Goal: Find specific page/section: Find specific page/section

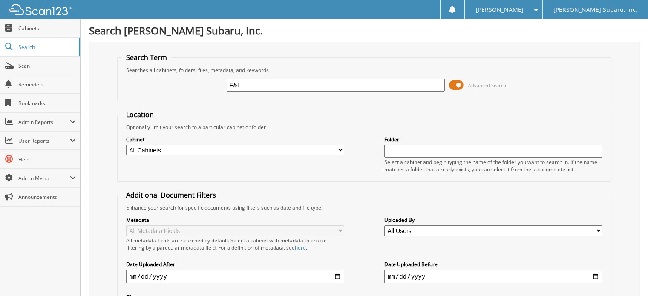
type input "F&I"
click at [457, 86] on span at bounding box center [456, 85] width 14 height 13
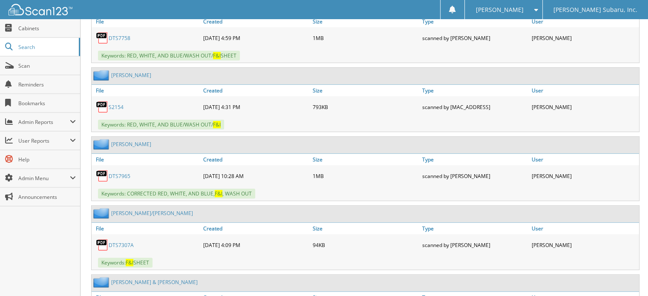
scroll to position [170, 0]
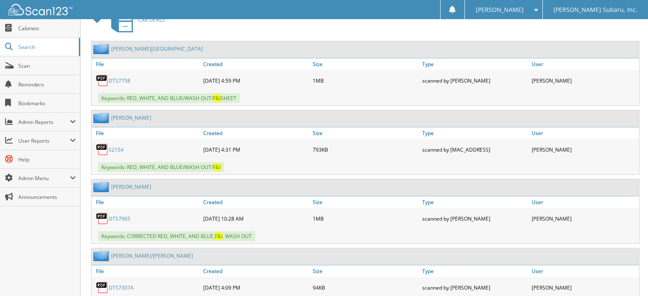
click at [119, 80] on link "DTS7758" at bounding box center [120, 80] width 22 height 7
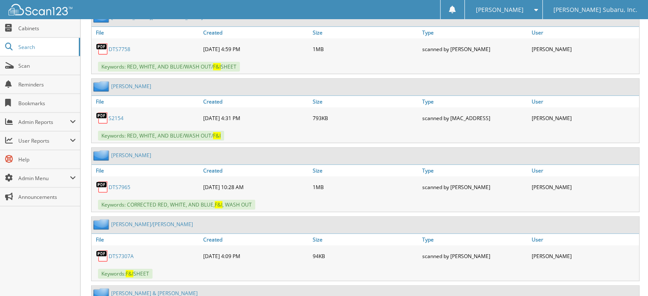
scroll to position [256, 0]
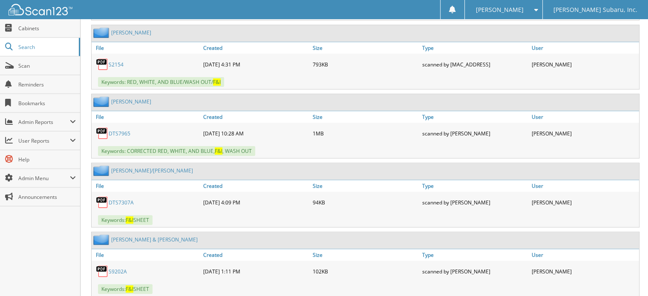
click at [121, 199] on link "DTS7307A" at bounding box center [121, 202] width 25 height 7
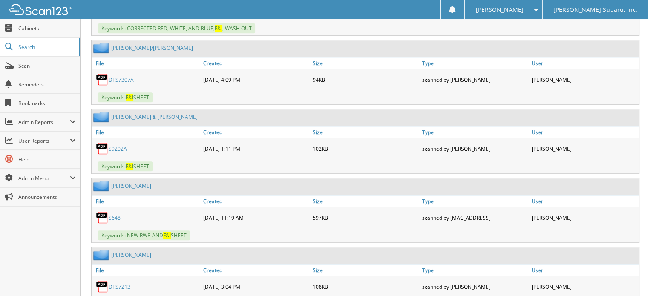
scroll to position [383, 0]
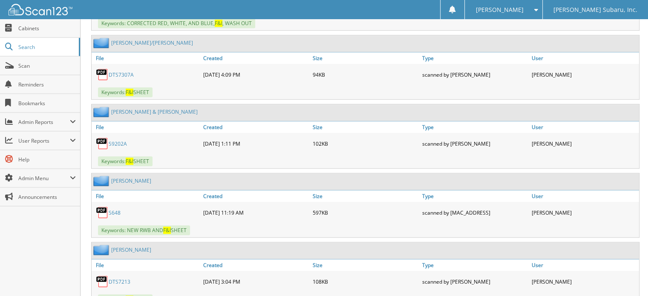
click at [114, 140] on link "S9202A" at bounding box center [118, 143] width 18 height 7
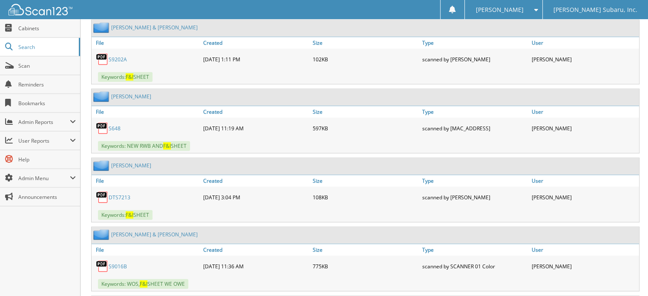
scroll to position [468, 0]
click at [115, 193] on link "DTS7213" at bounding box center [120, 196] width 22 height 7
click at [112, 124] on link "S648" at bounding box center [115, 127] width 12 height 7
